Goal: Browse casually

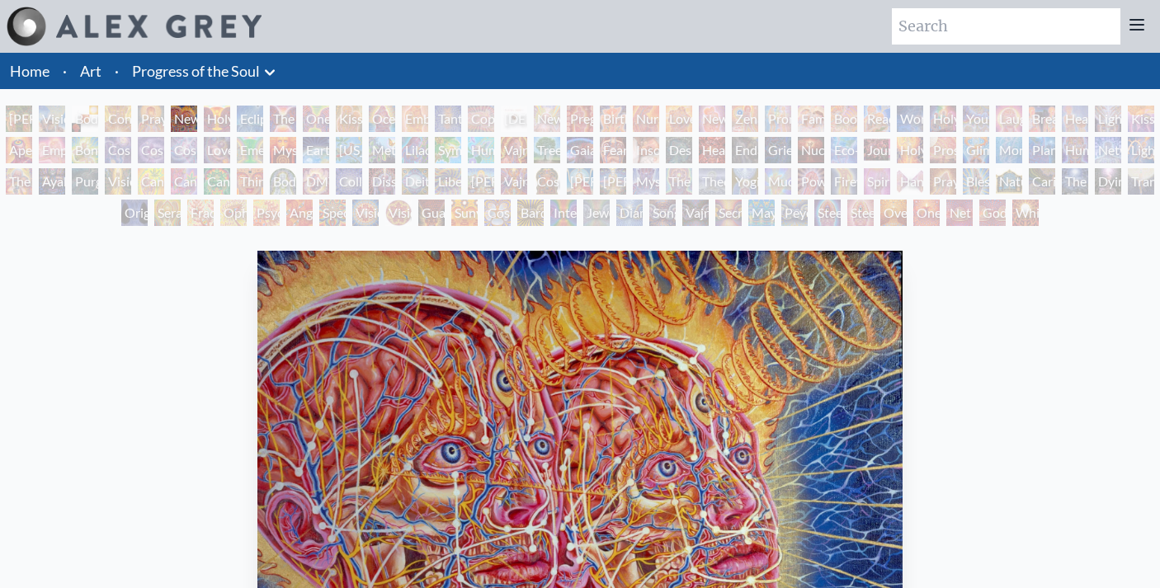
click at [28, 114] on div "[PERSON_NAME] & Eve" at bounding box center [19, 119] width 26 height 26
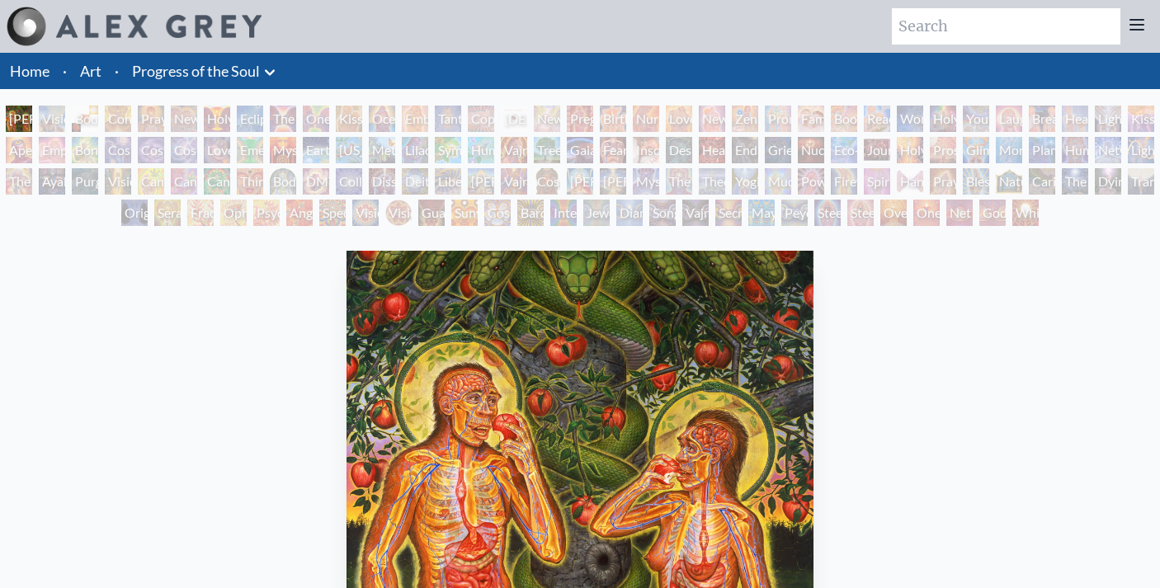
click at [296, 157] on div "Mysteriosa 2" at bounding box center [283, 150] width 26 height 26
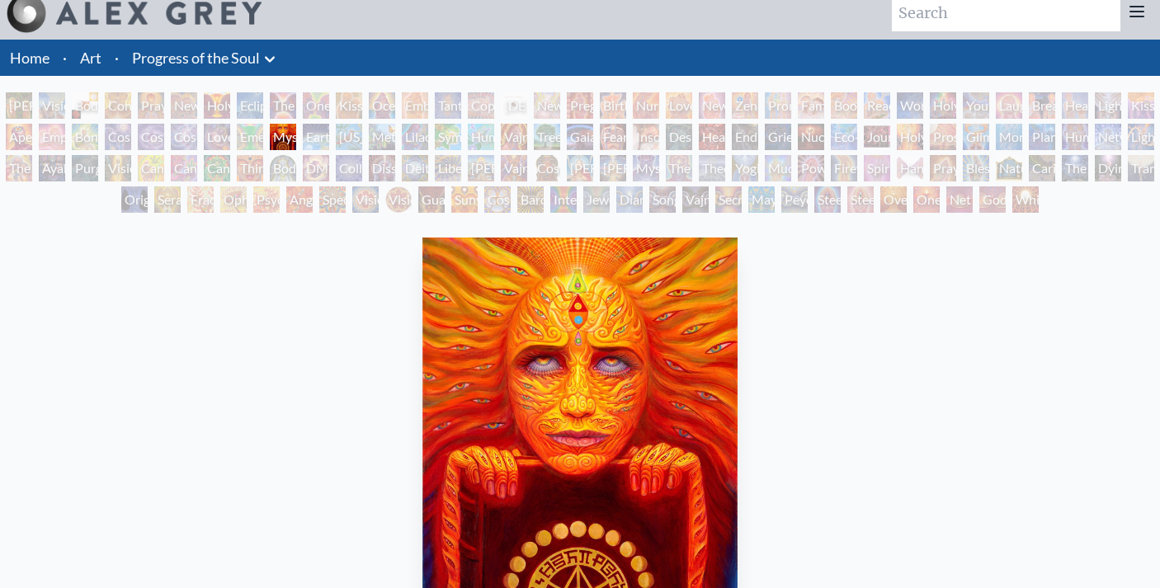
scroll to position [5, 0]
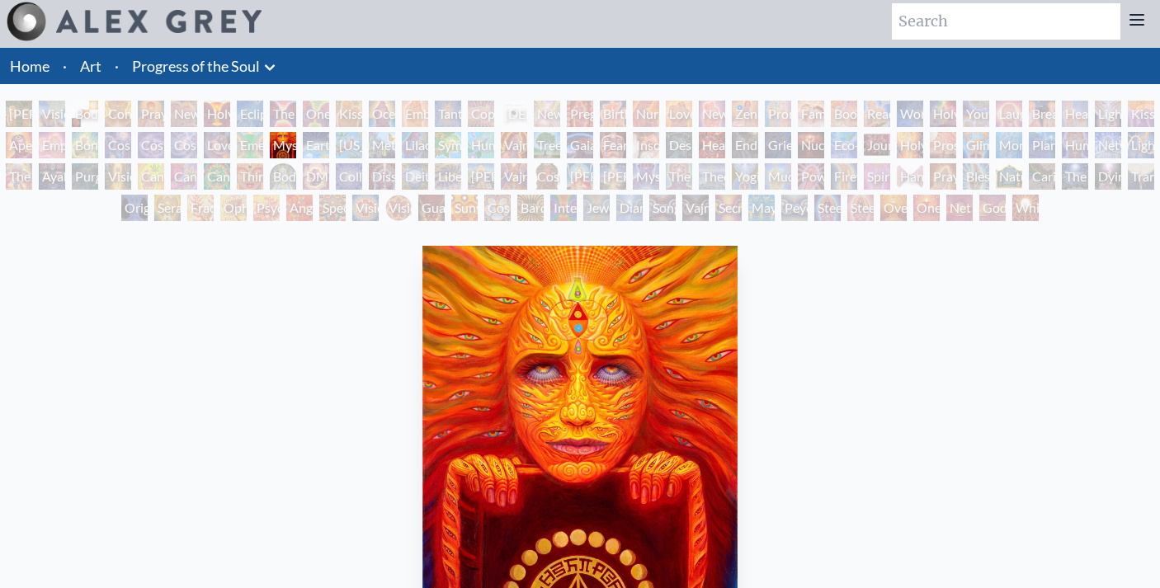
click at [408, 146] on div "Lilacs" at bounding box center [415, 145] width 26 height 26
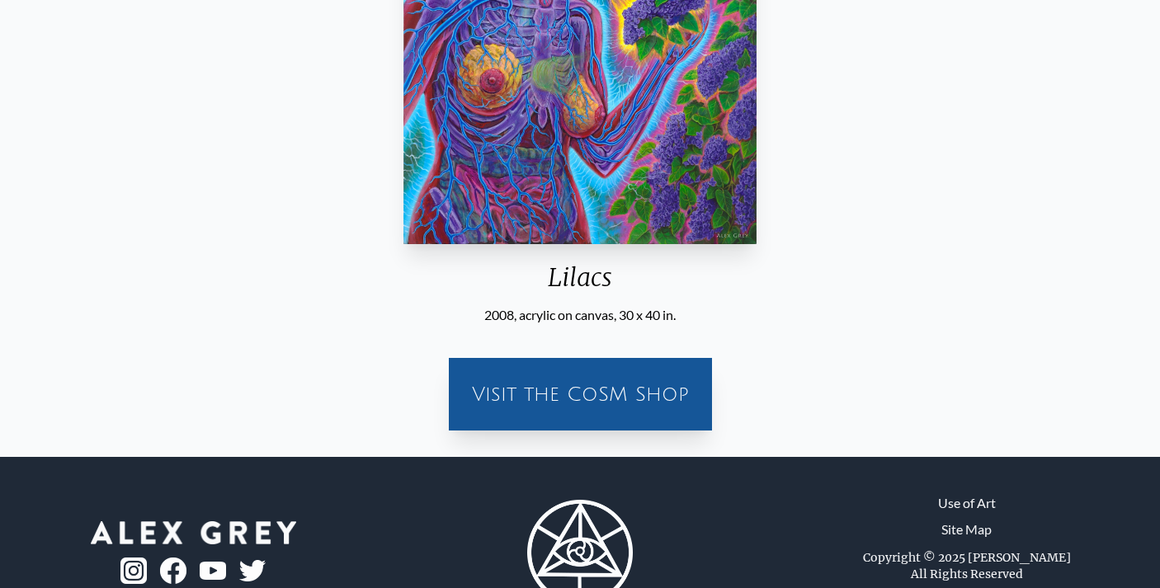
scroll to position [537, 0]
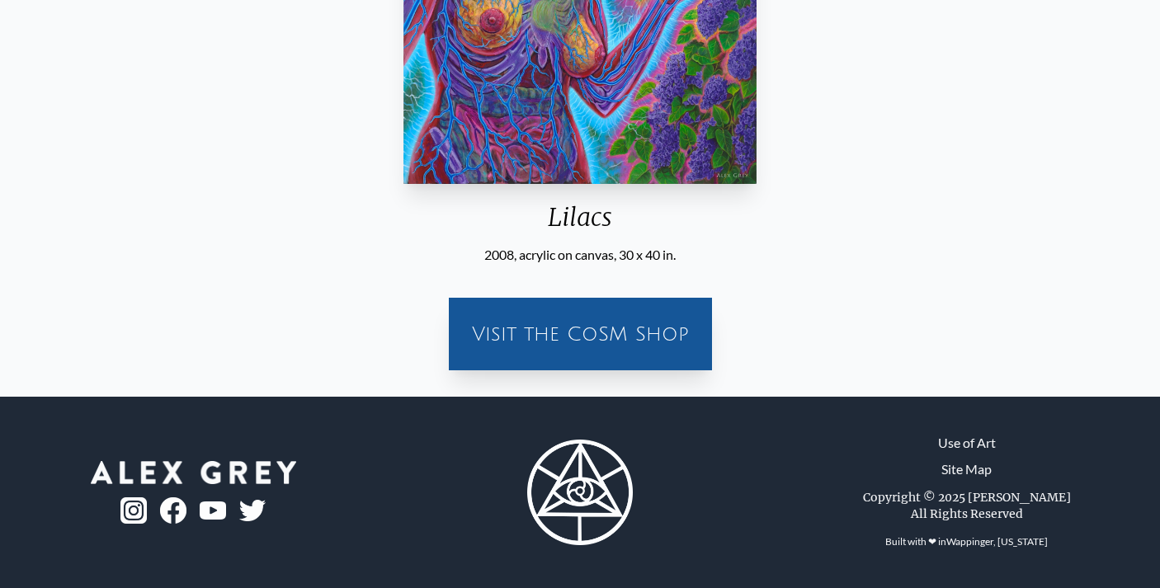
click at [517, 324] on div "Visit the CoSM Shop" at bounding box center [580, 334] width 243 height 53
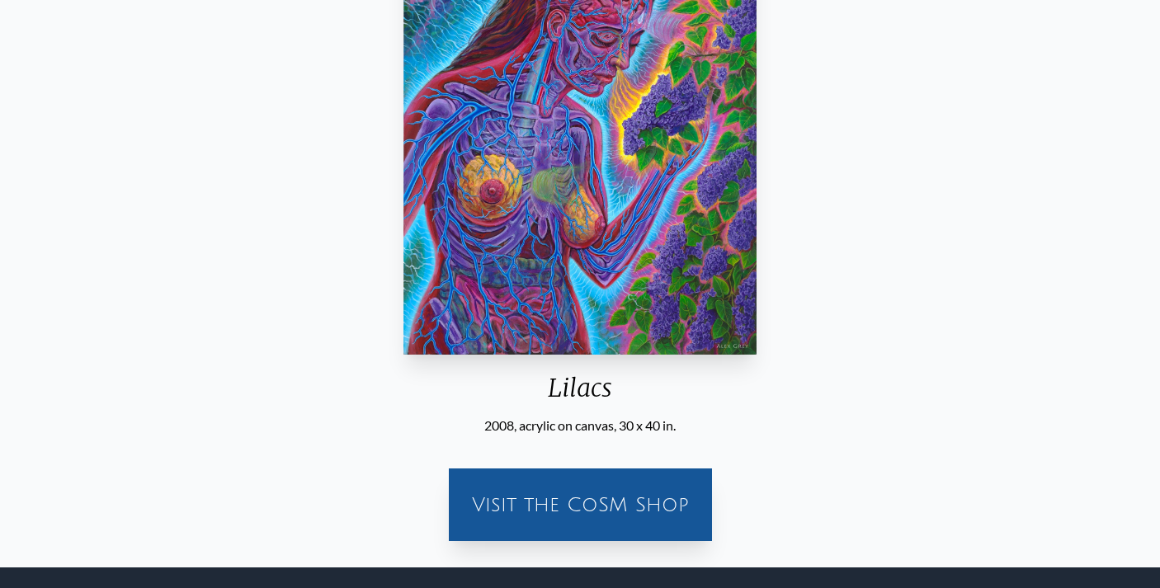
scroll to position [0, 0]
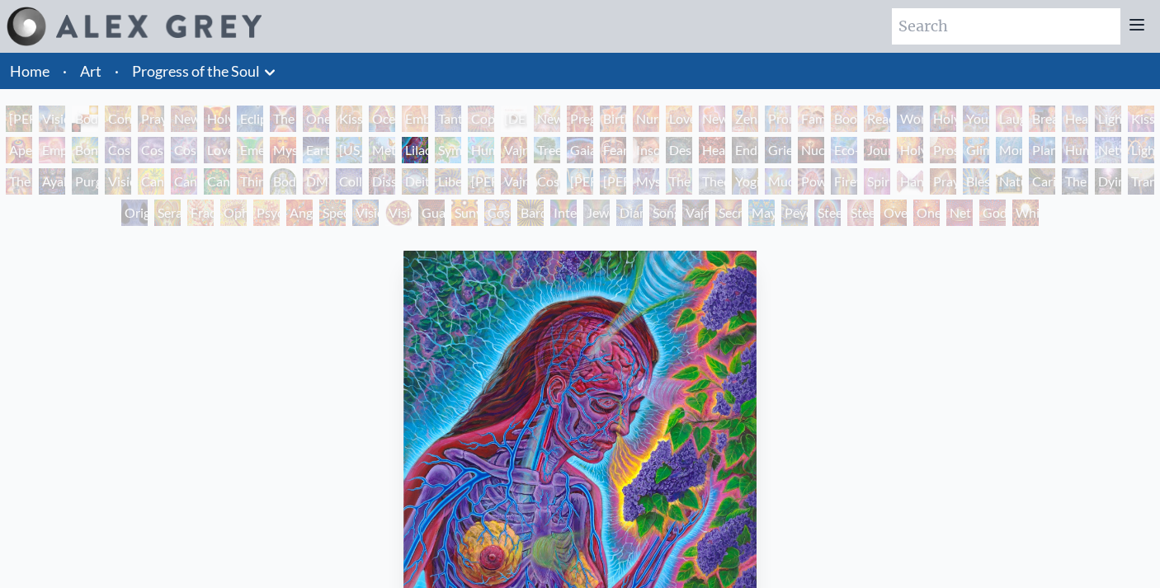
click at [95, 72] on link "Art" at bounding box center [90, 70] width 21 height 23
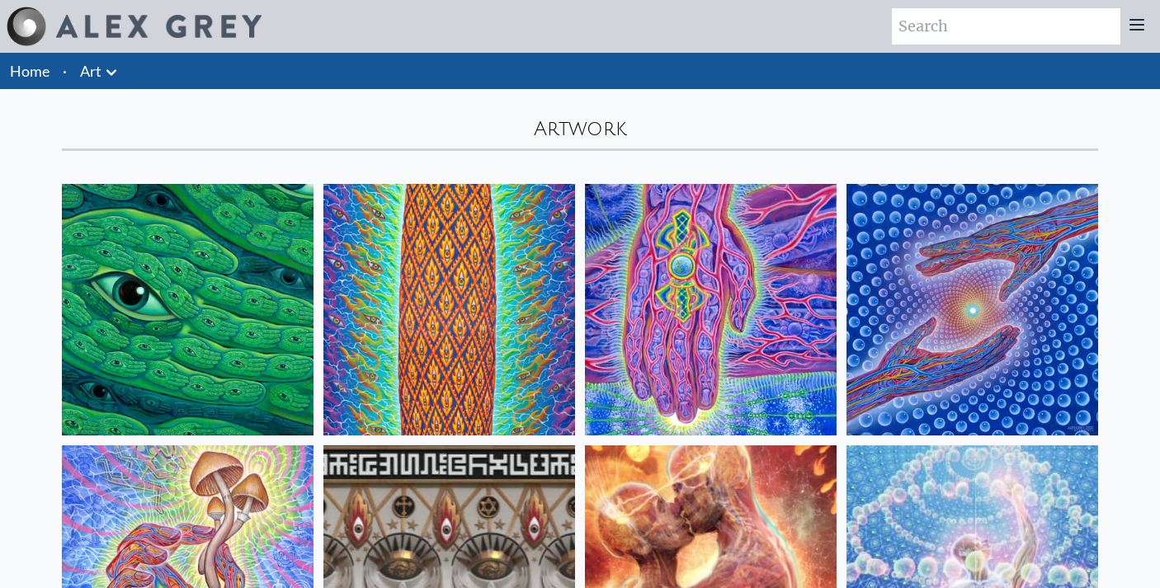
click at [43, 72] on link "Home" at bounding box center [30, 71] width 40 height 18
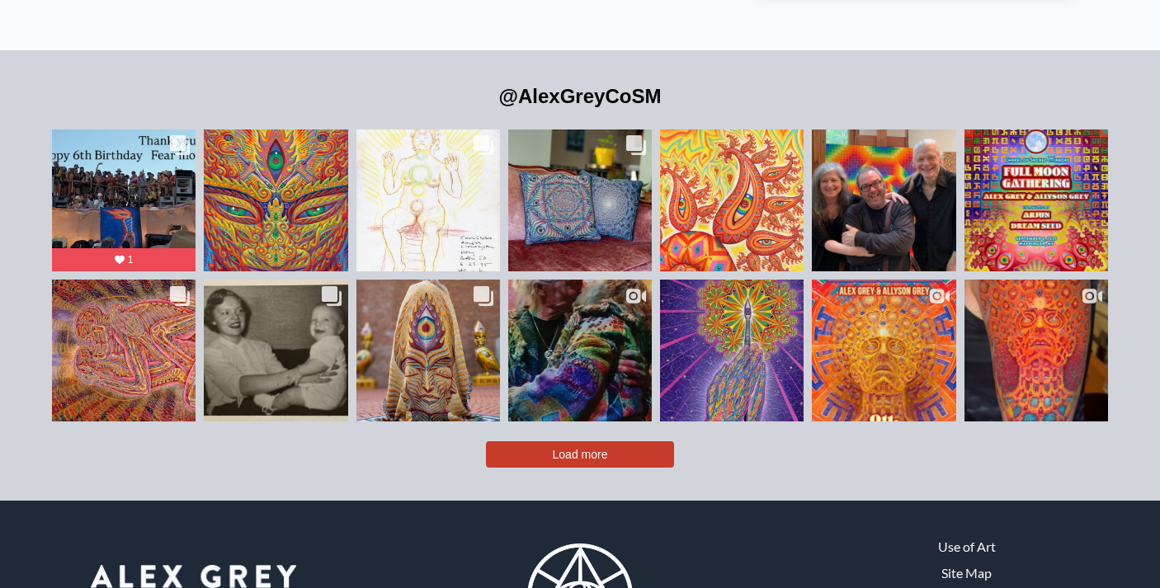
scroll to position [3655, 0]
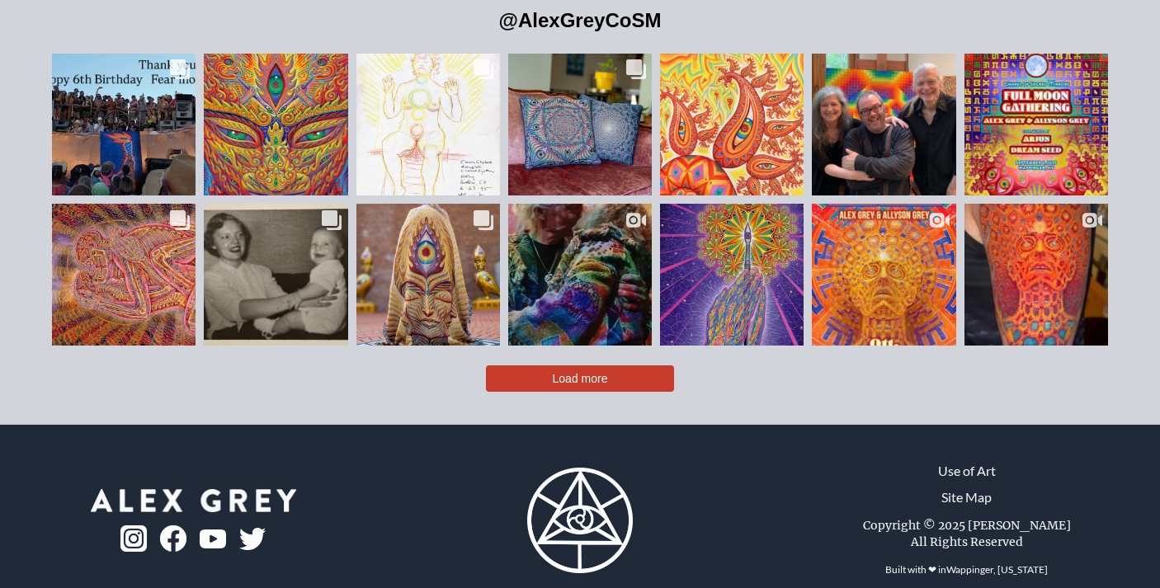
click at [554, 372] on span "Load more" at bounding box center [580, 378] width 55 height 13
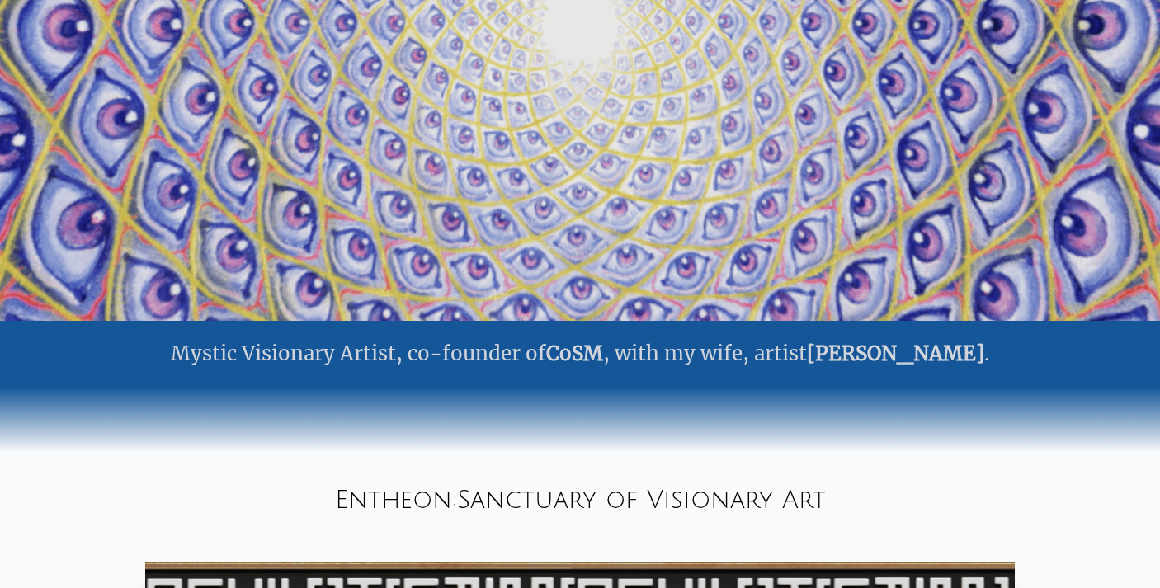
scroll to position [0, 0]
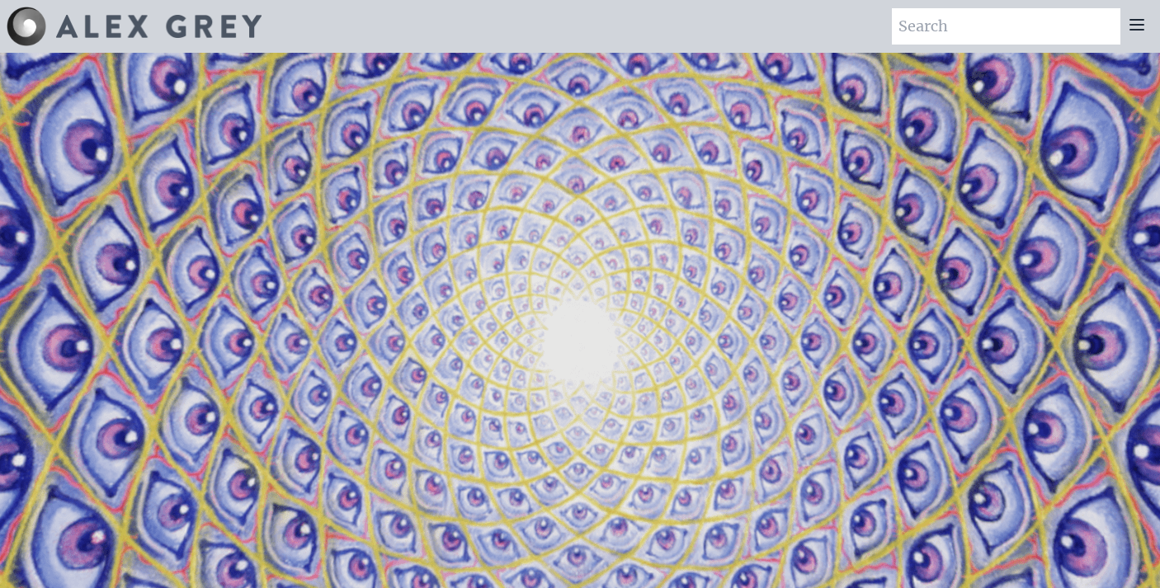
click at [1137, 28] on icon at bounding box center [1137, 25] width 20 height 20
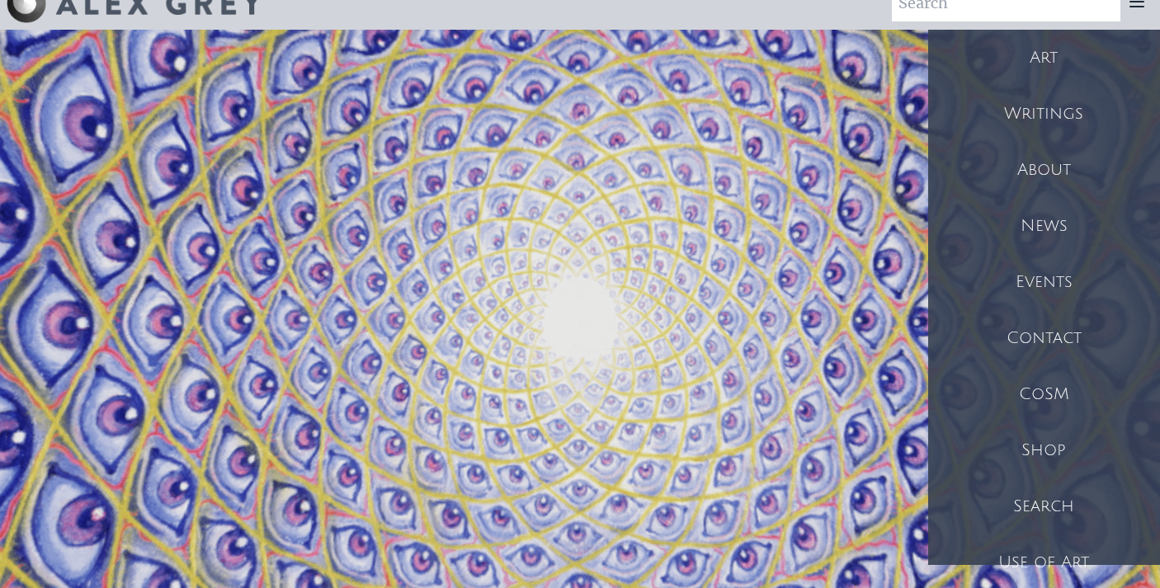
scroll to position [31, 0]
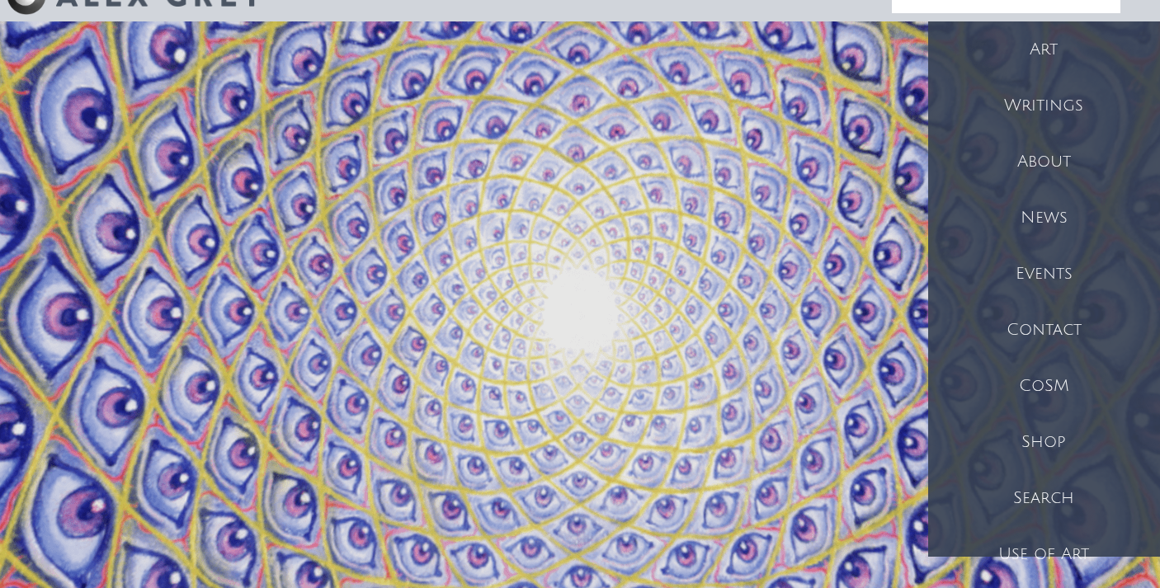
click at [1052, 374] on div "CoSM" at bounding box center [1044, 386] width 232 height 56
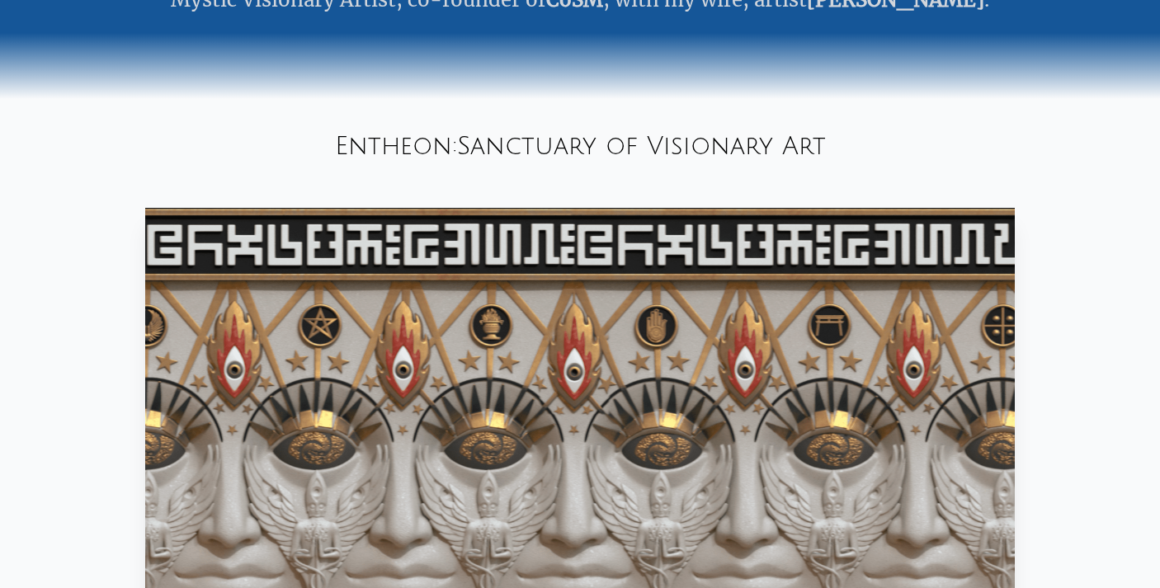
scroll to position [0, 0]
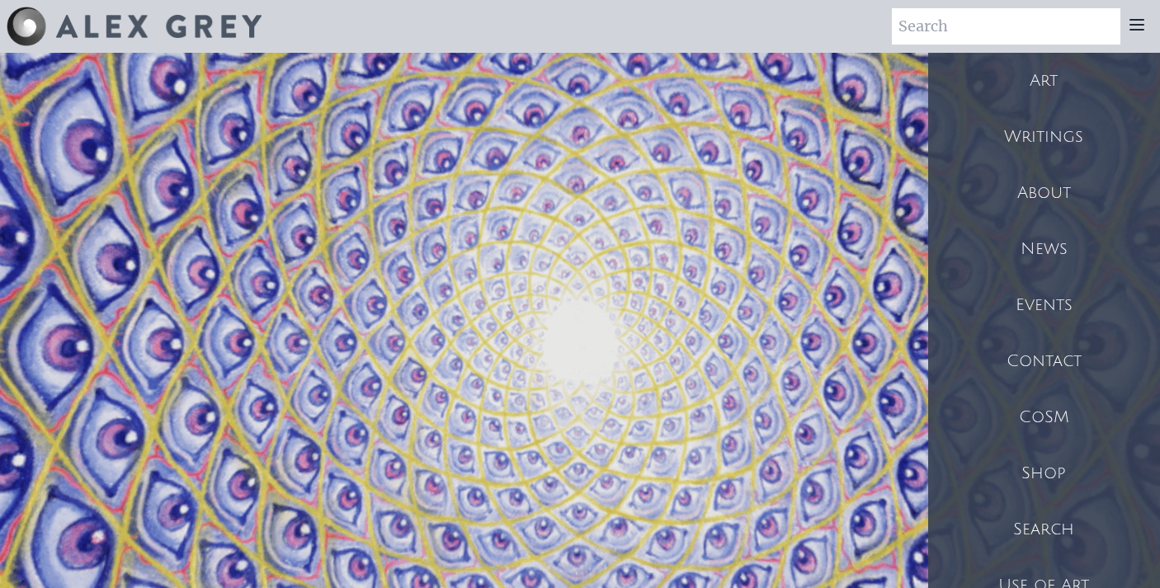
click at [115, 27] on img at bounding box center [159, 26] width 206 height 23
